Goal: Communication & Community: Answer question/provide support

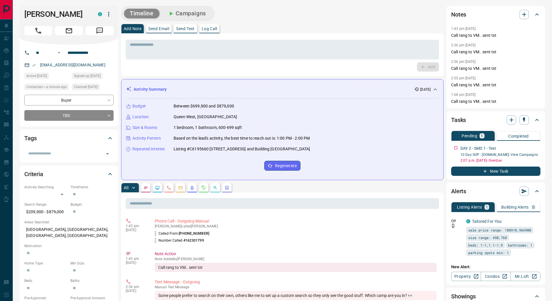
click at [188, 30] on p "Send Text" at bounding box center [185, 29] width 19 height 4
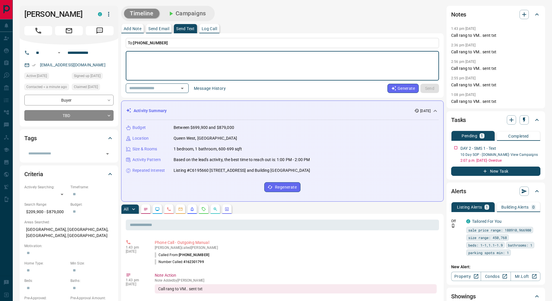
click at [216, 91] on button "Message History" at bounding box center [209, 88] width 39 height 9
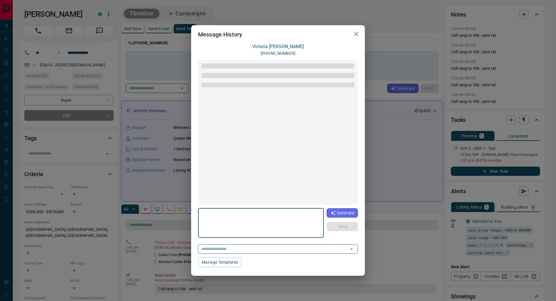
scroll to position [125, 0]
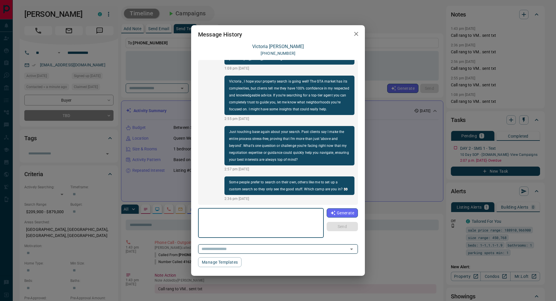
click at [285, 252] on input "text" at bounding box center [269, 248] width 141 height 7
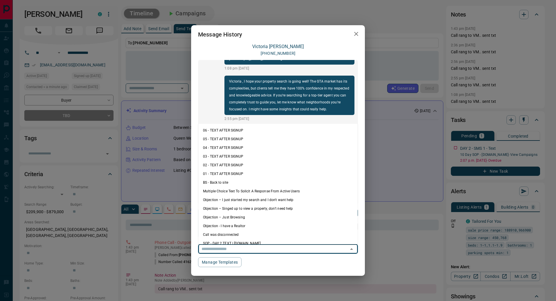
click at [236, 129] on li "06 - TEXT AFTER SIGNUP" at bounding box center [277, 130] width 159 height 9
type textarea "**********"
type input "**********"
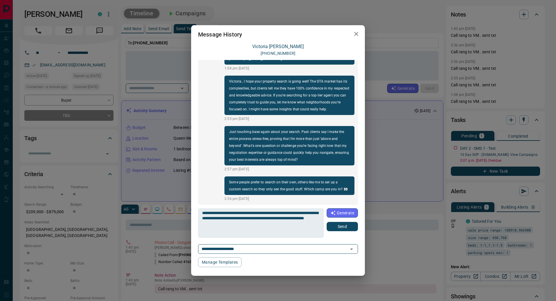
click at [347, 228] on button "Send" at bounding box center [342, 226] width 31 height 9
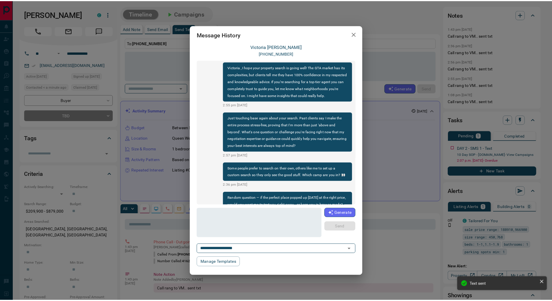
scroll to position [162, 0]
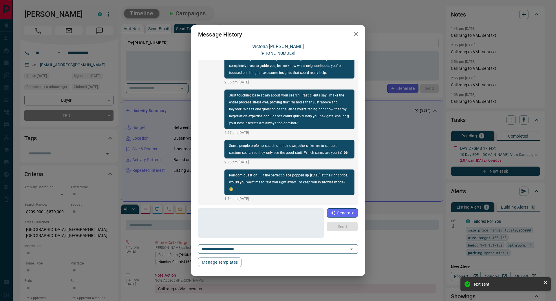
click at [357, 34] on icon "button" at bounding box center [356, 34] width 4 height 4
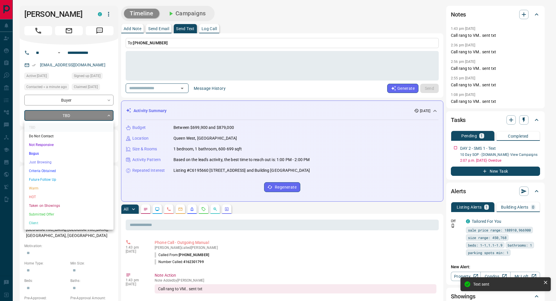
click at [57, 143] on li "Not Responsive" at bounding box center [68, 144] width 89 height 9
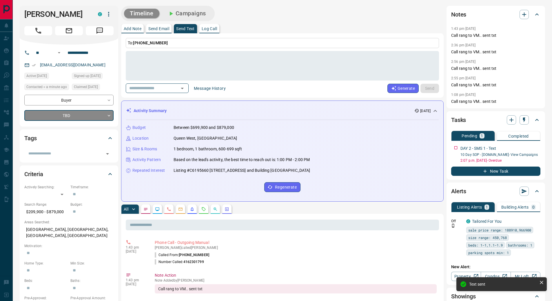
type input "*"
